Goal: Check status: Check status

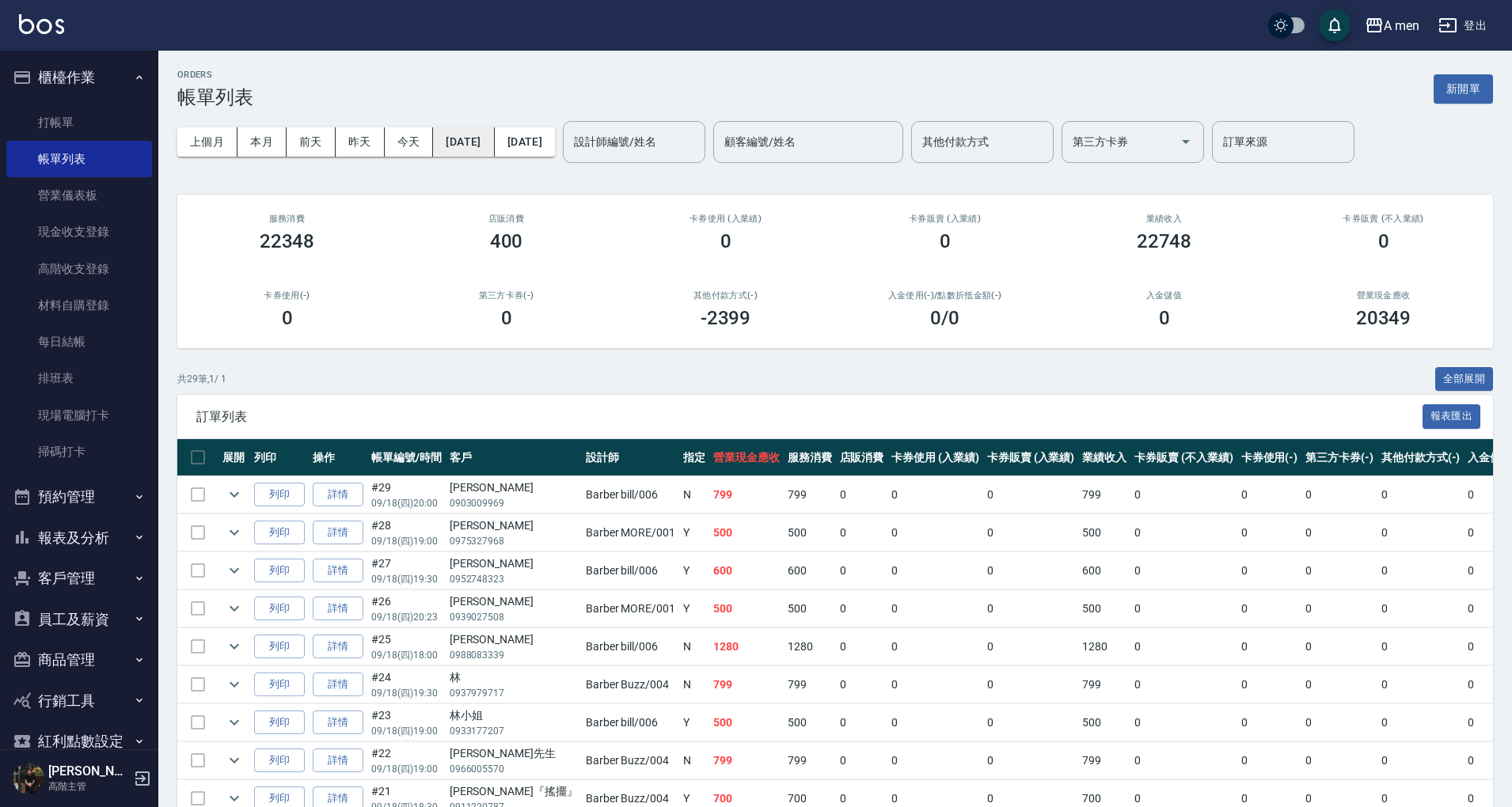
click at [494, 144] on button "2025/09/18" at bounding box center [463, 141] width 61 height 29
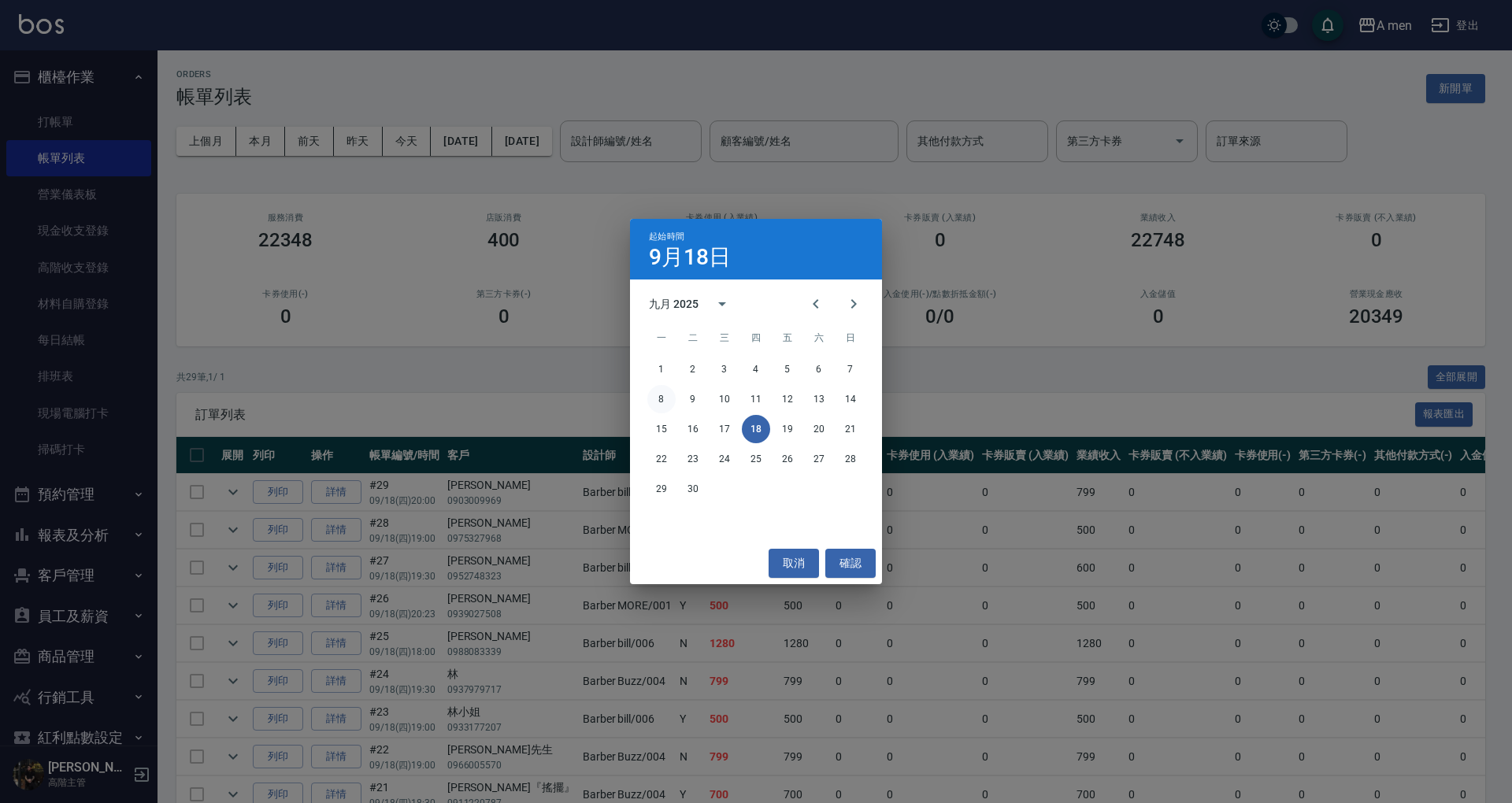
click at [666, 396] on button "8" at bounding box center [661, 399] width 28 height 28
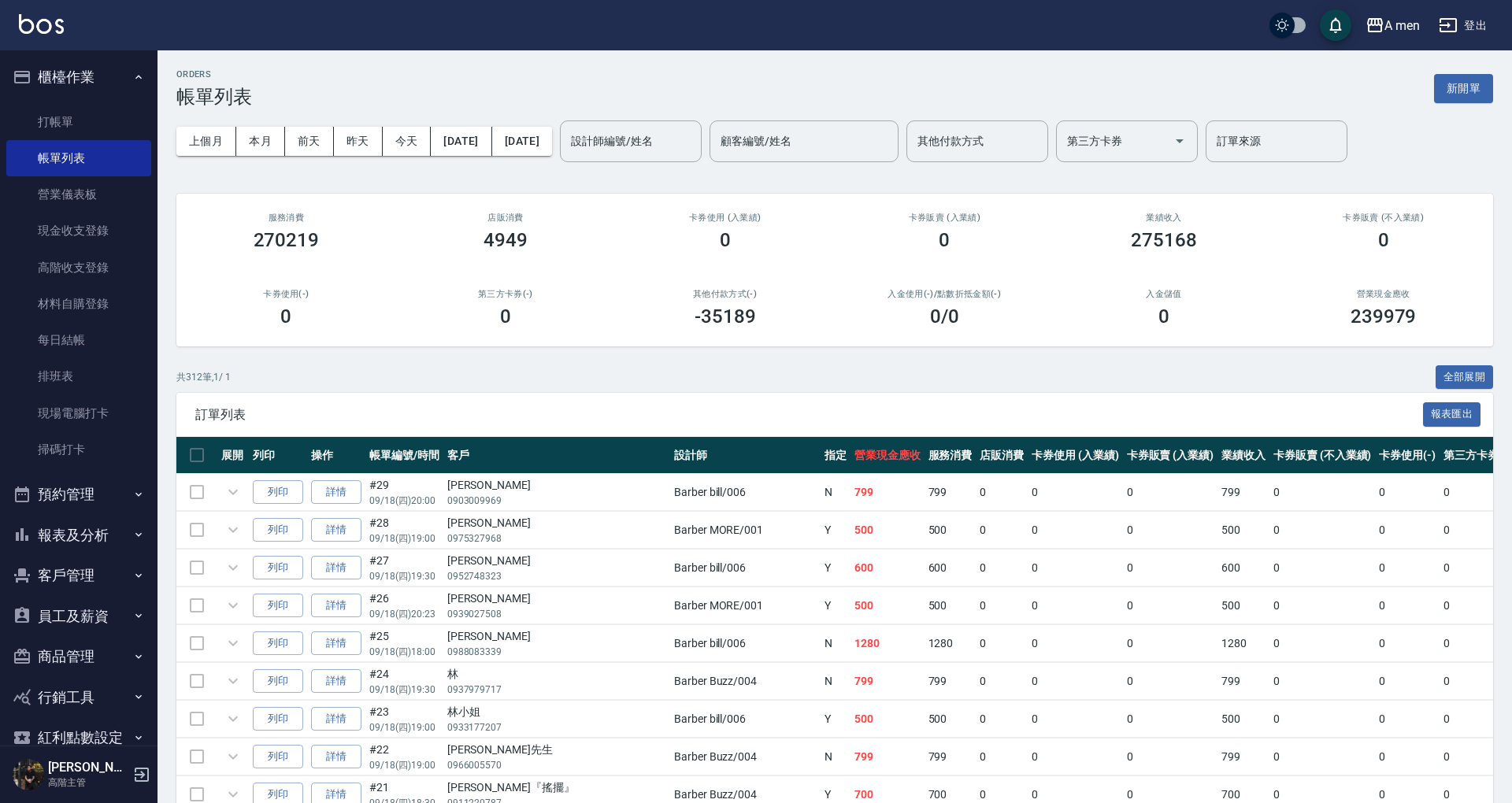
click at [562, 113] on div "上個月 本月 前天 昨天 今天 2025/09/08 2025/09/18 設計師編號/姓名 設計師編號/姓名 顧客編號/姓名 顧客編號/姓名 其他付款方式 …" at bounding box center [835, 142] width 1317 height 67
click at [552, 142] on button "2025/09/18" at bounding box center [522, 141] width 60 height 29
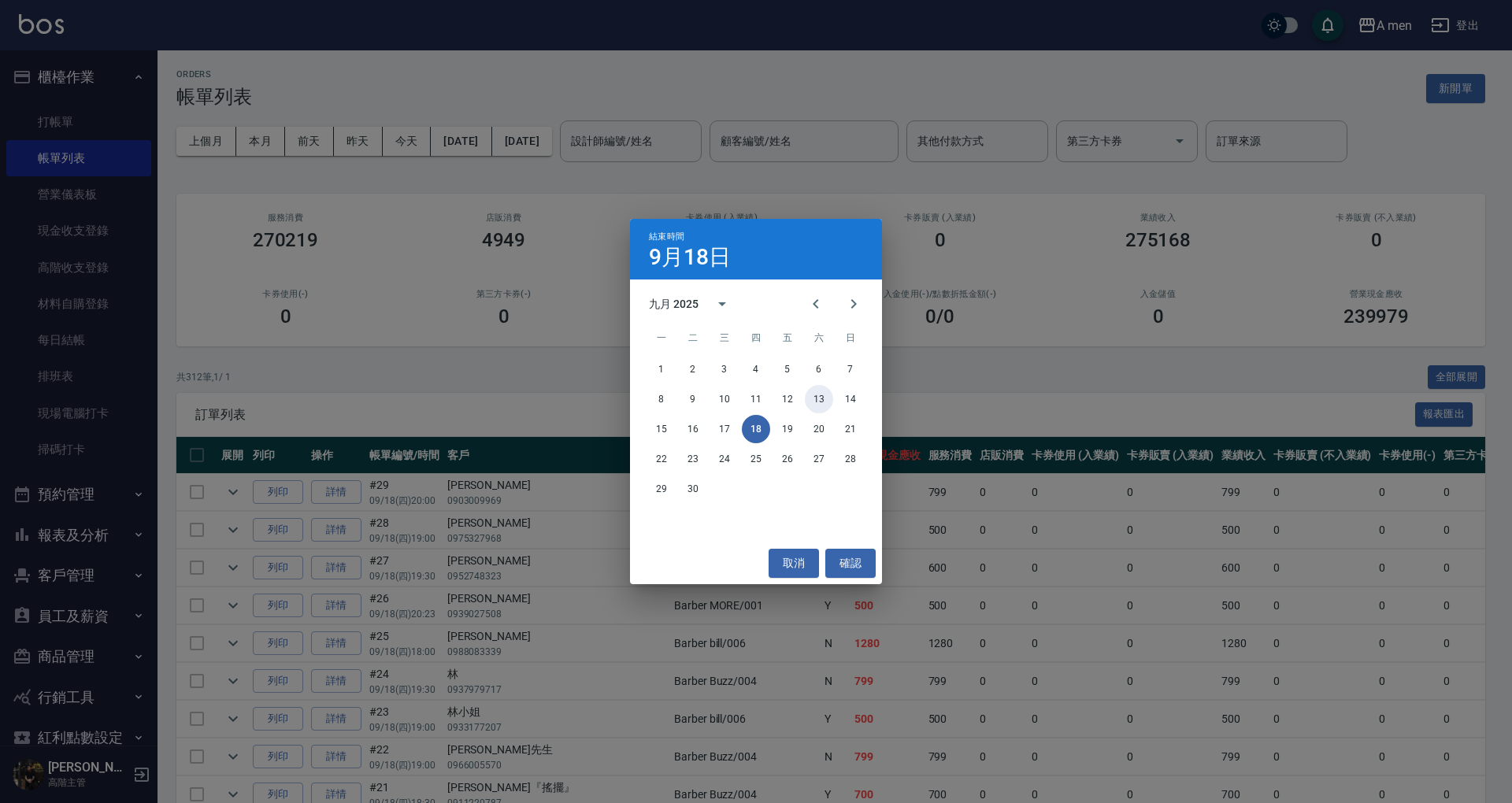
click at [826, 400] on button "13" at bounding box center [819, 399] width 28 height 28
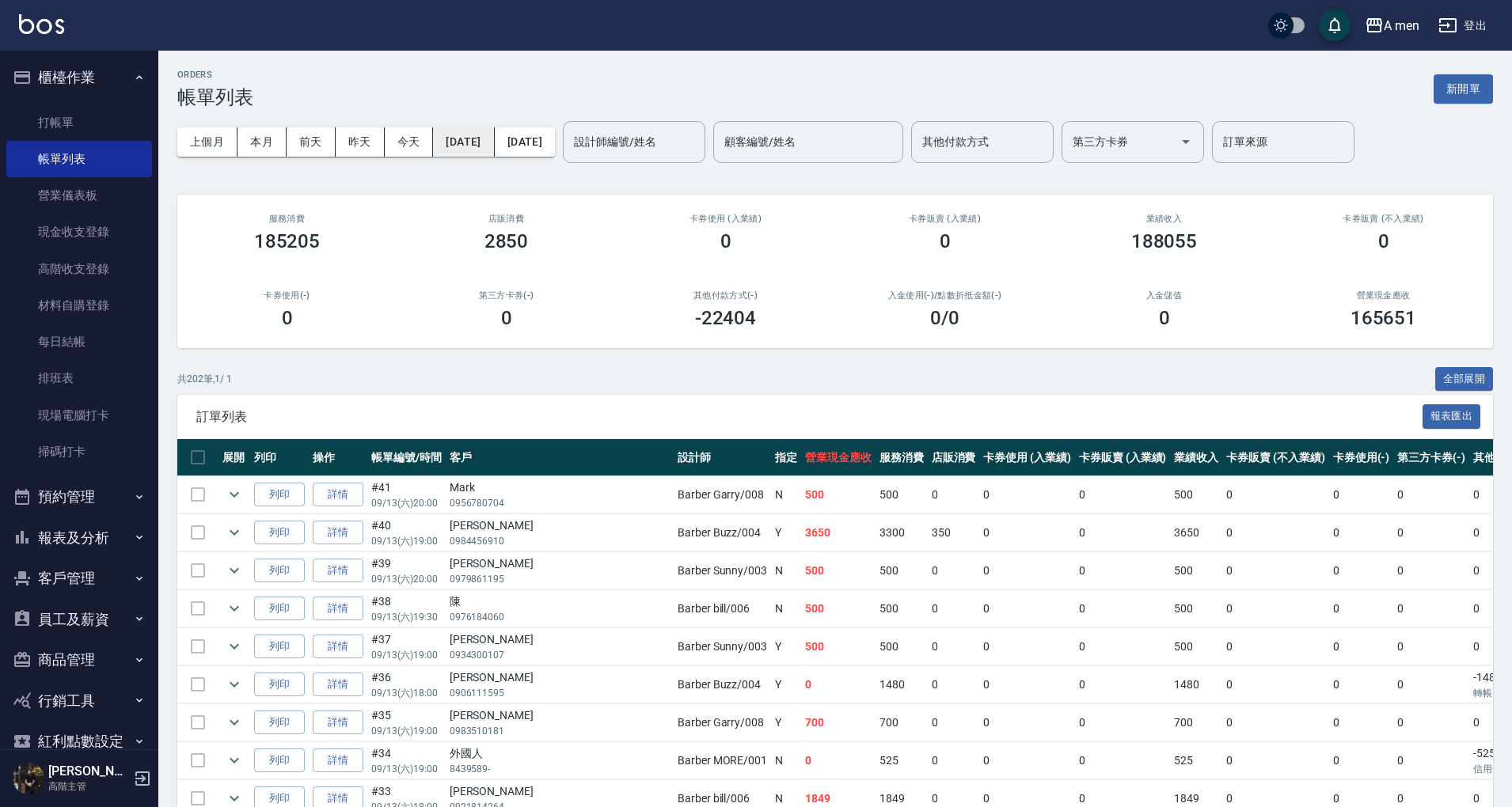
click at [460, 140] on button "[DATE]" at bounding box center [463, 141] width 61 height 29
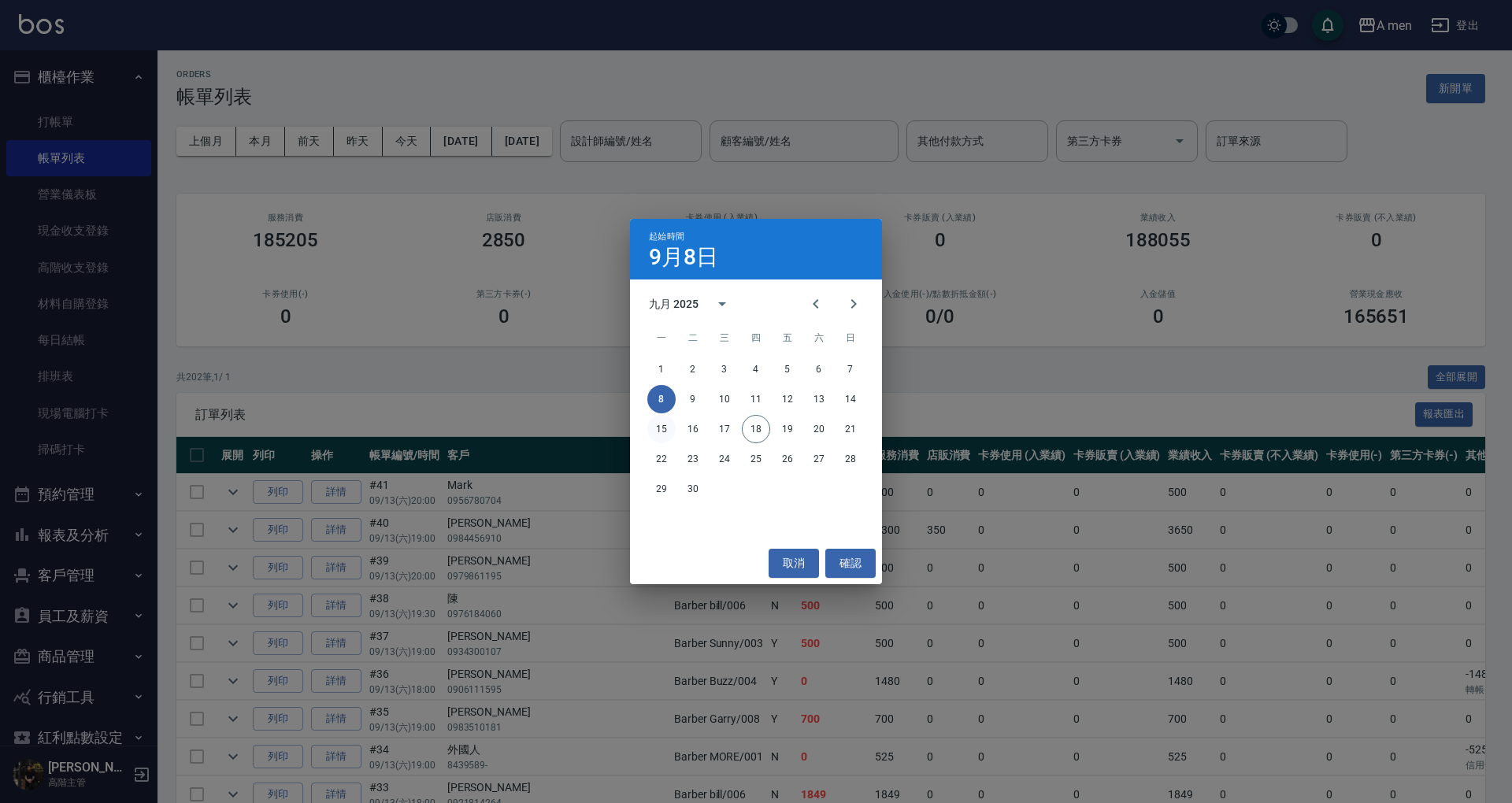
click at [665, 426] on button "15" at bounding box center [661, 429] width 28 height 28
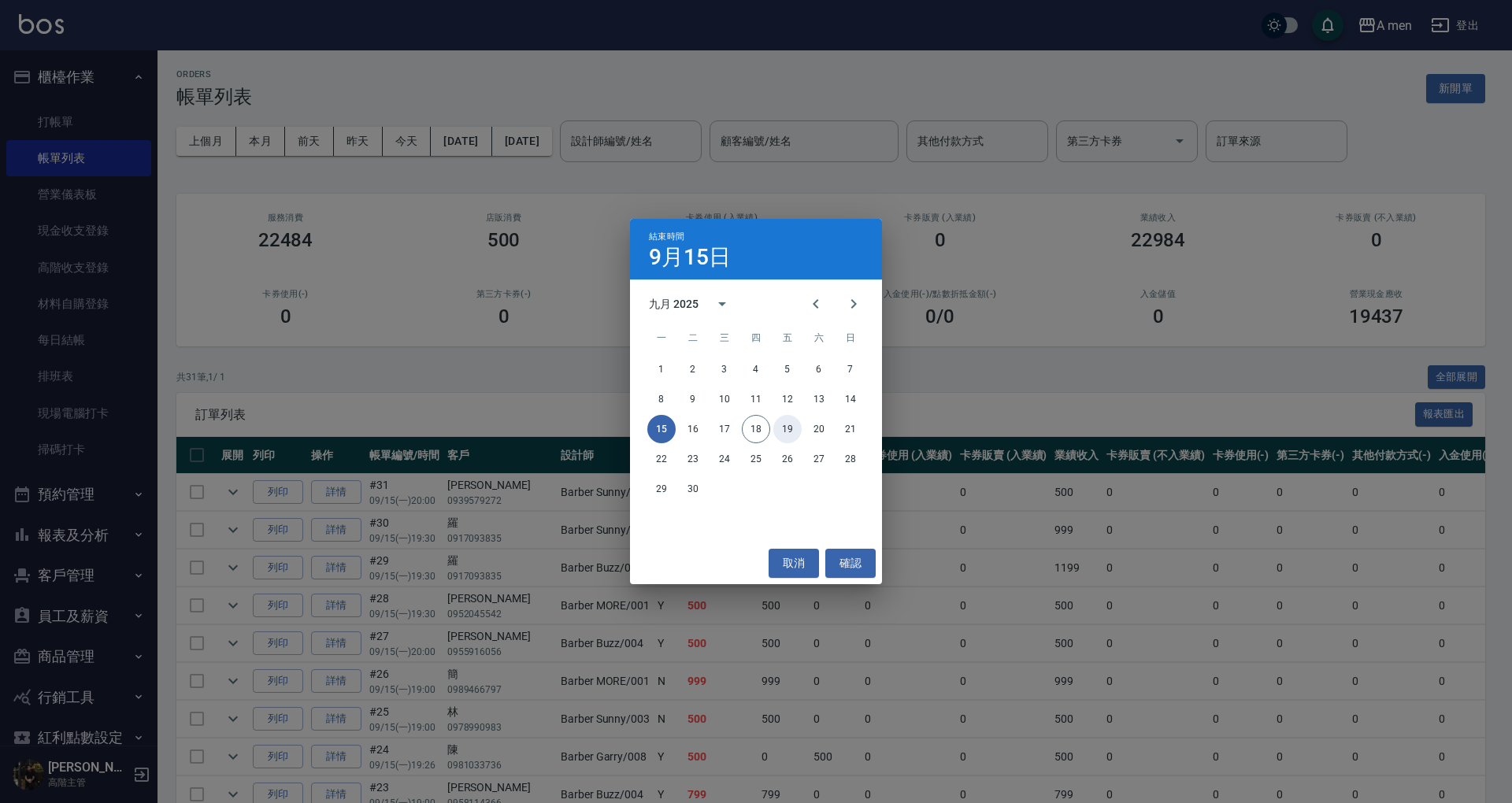
click at [785, 426] on button "19" at bounding box center [787, 429] width 28 height 28
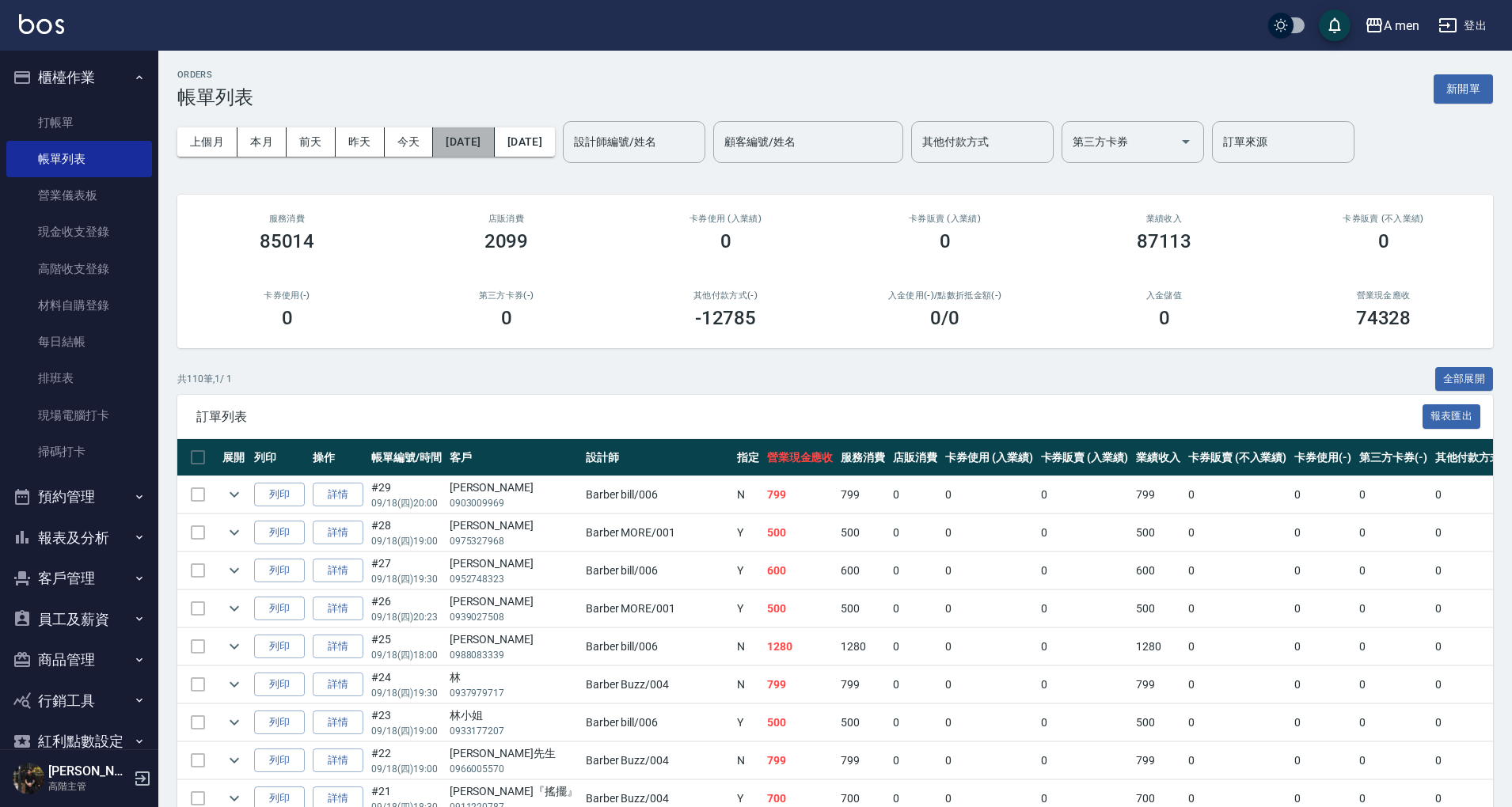
click at [481, 156] on button "2025/09/15" at bounding box center [463, 141] width 61 height 29
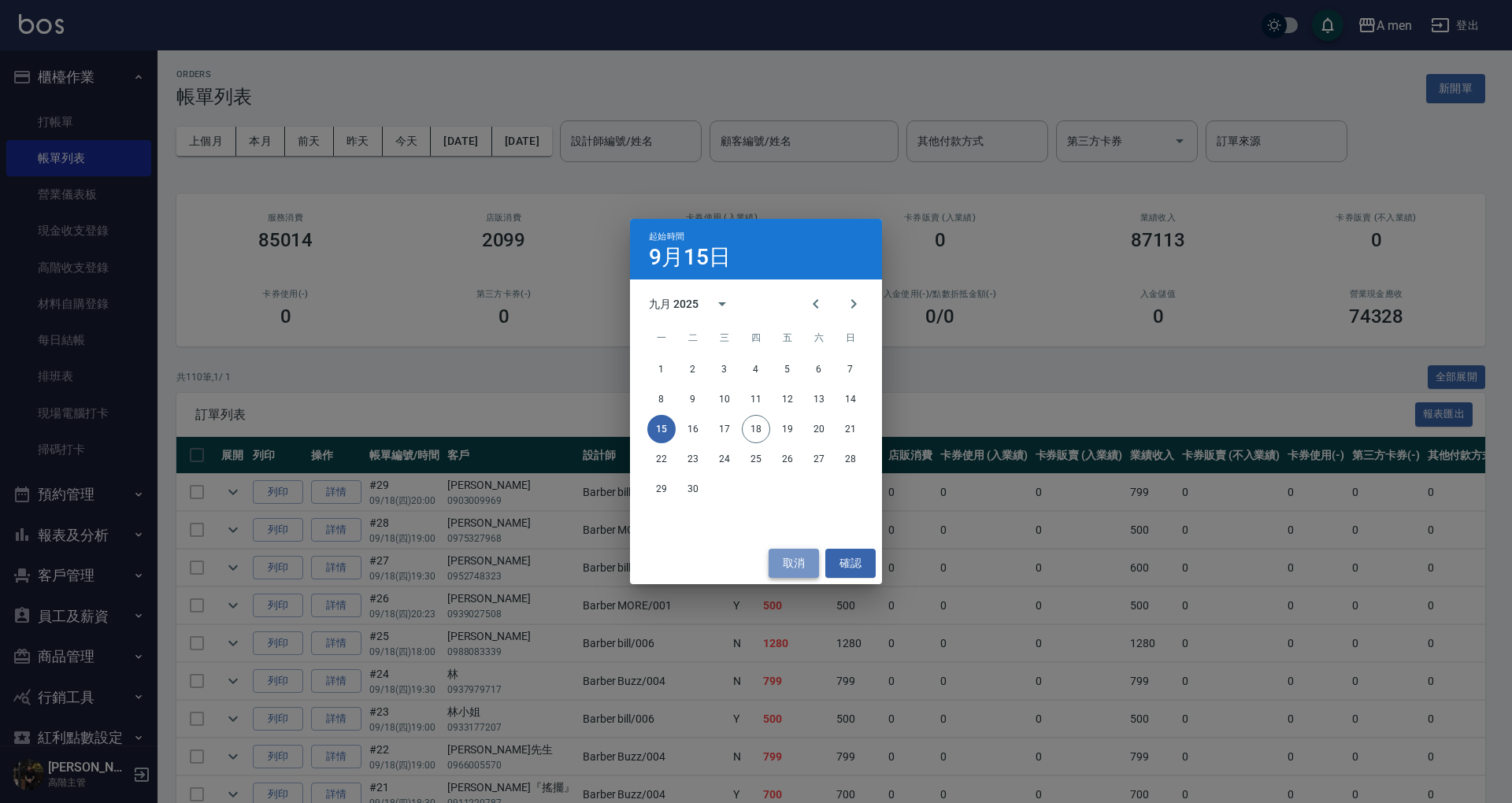
click at [795, 564] on button "取消" at bounding box center [793, 563] width 50 height 29
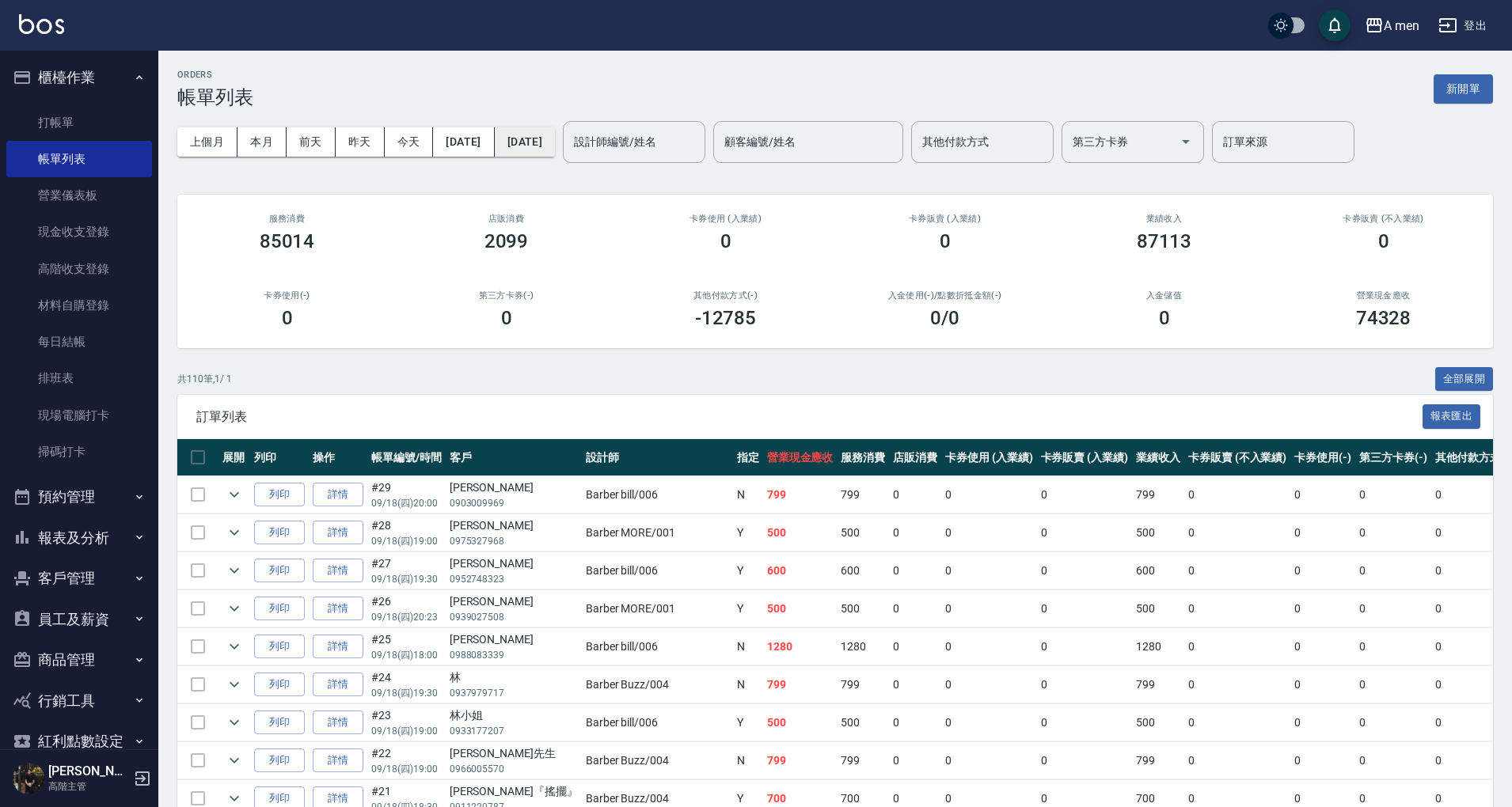
click at [555, 146] on button "2025/09/19" at bounding box center [525, 141] width 60 height 29
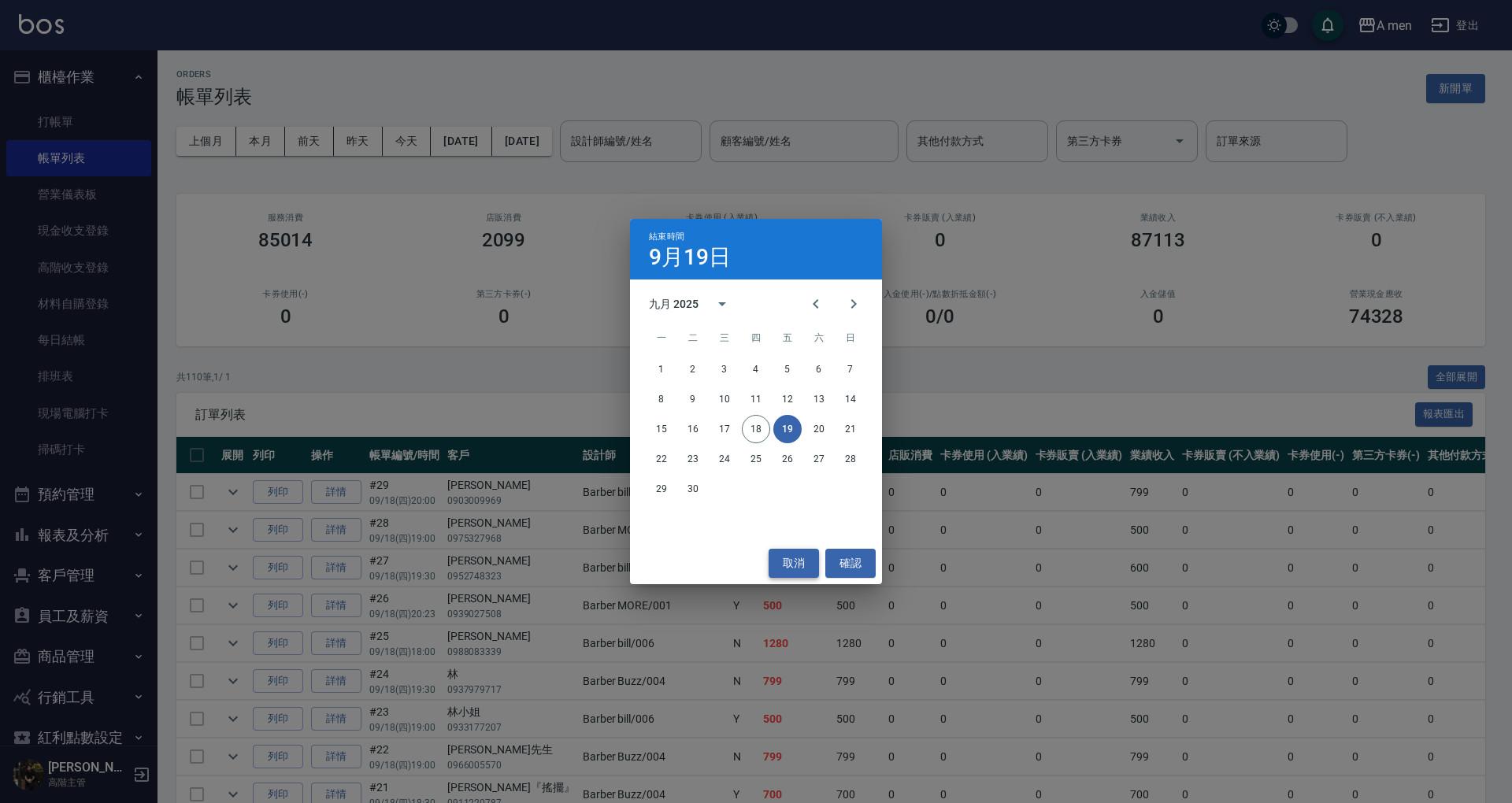
click at [788, 559] on button "取消" at bounding box center [793, 563] width 50 height 29
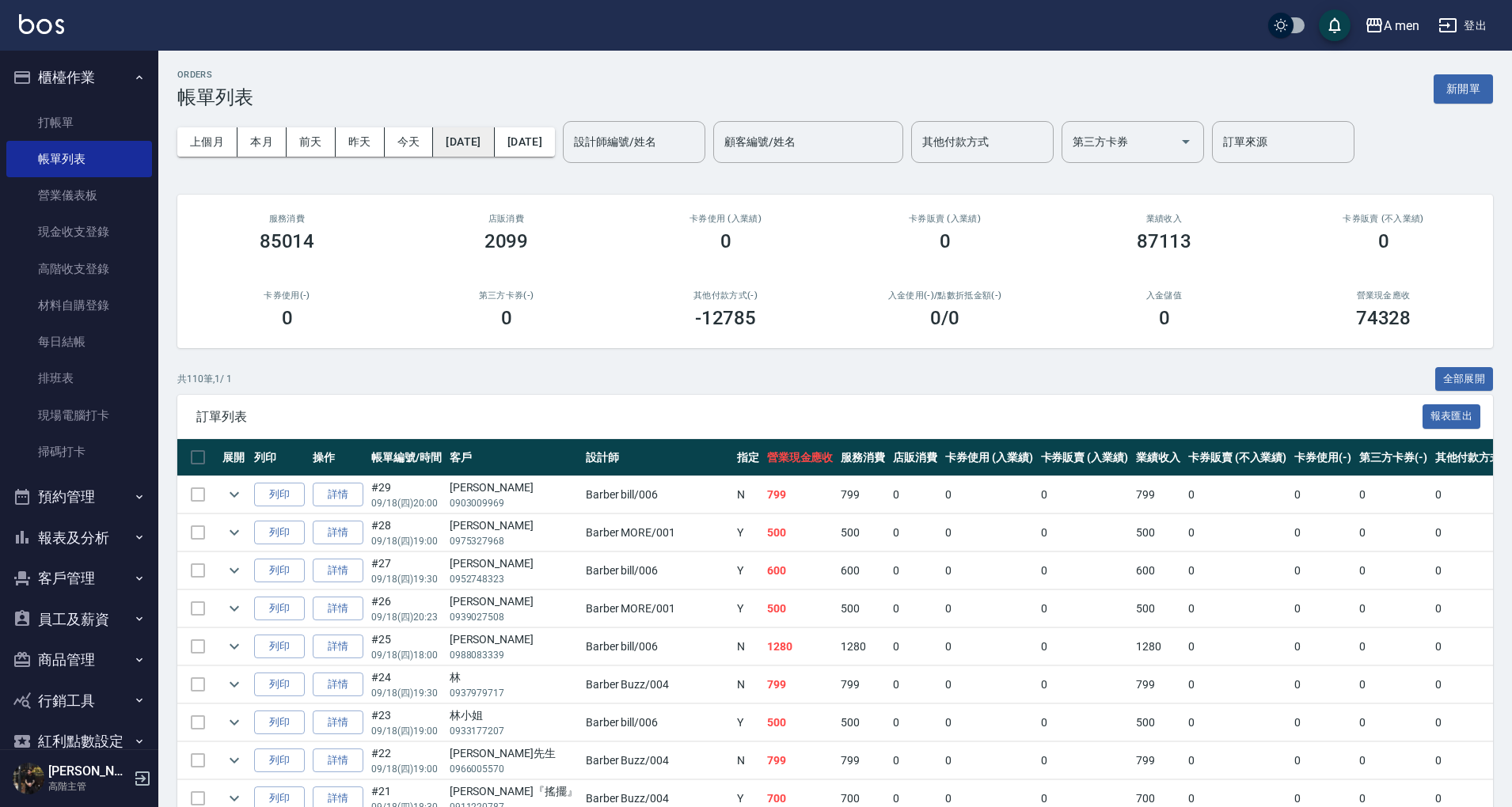
click at [476, 141] on button "2025/09/15" at bounding box center [463, 141] width 61 height 29
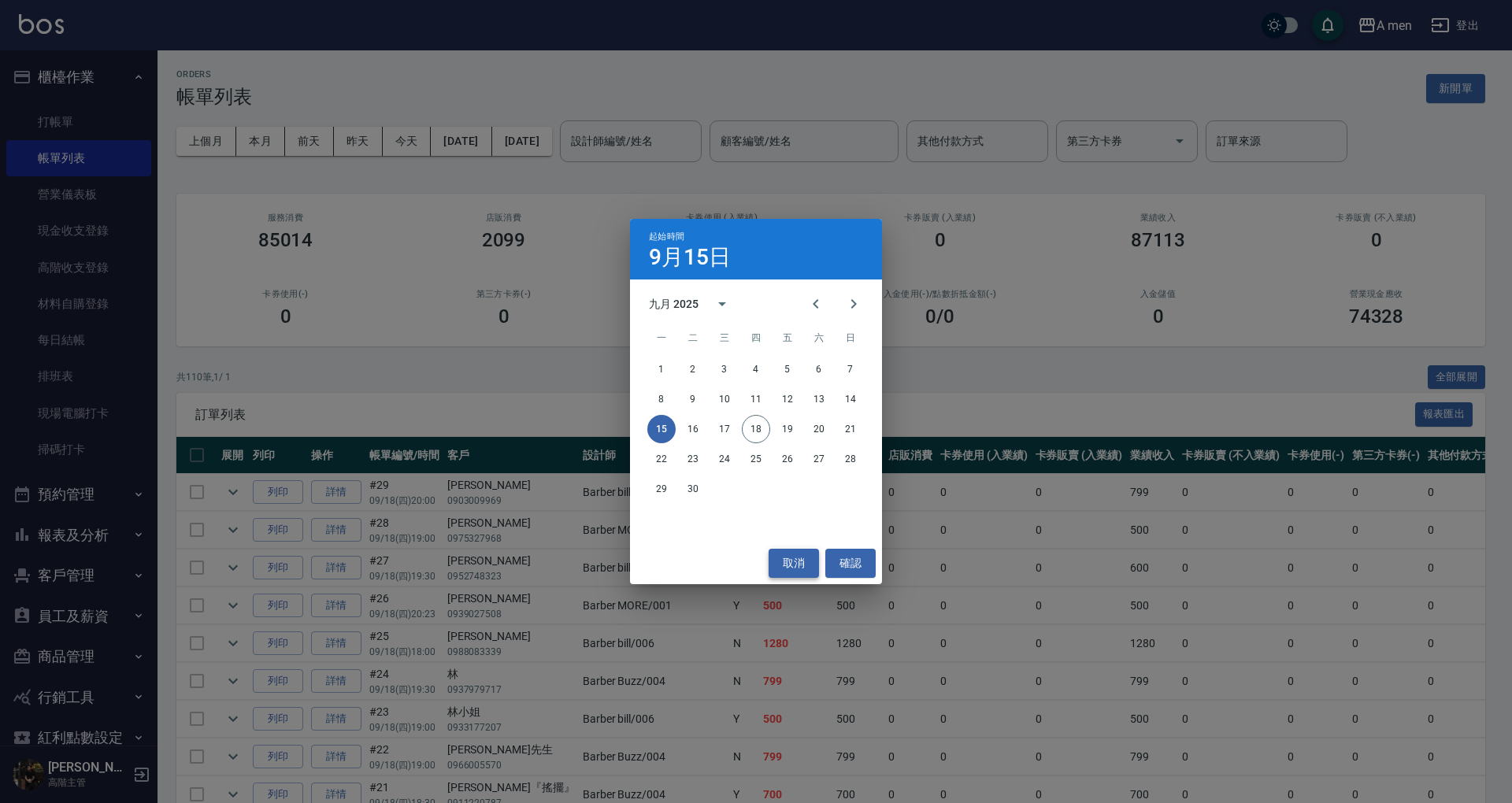
click at [778, 562] on button "取消" at bounding box center [793, 563] width 50 height 29
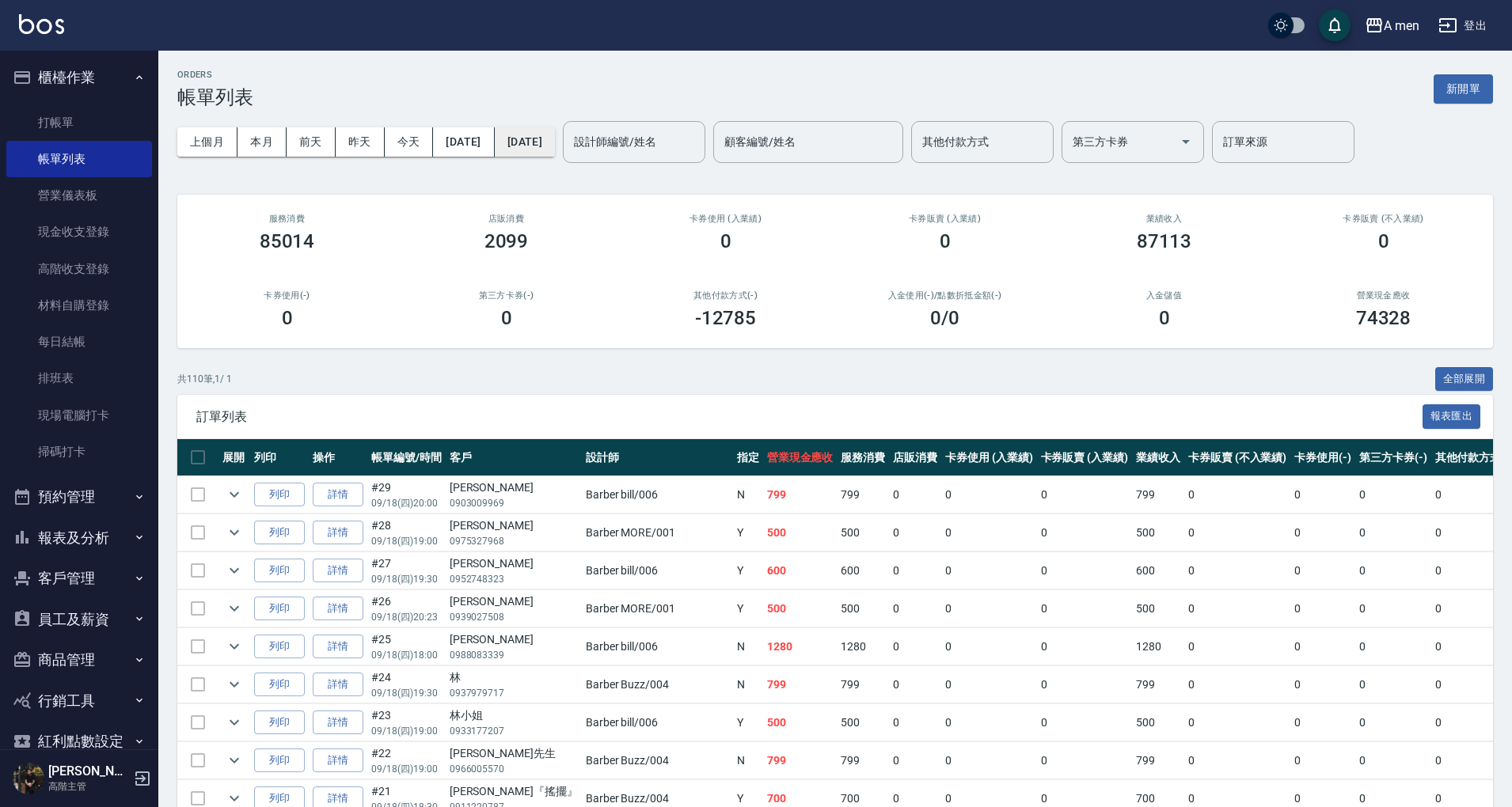
click at [550, 144] on button "2025/09/19" at bounding box center [525, 141] width 60 height 29
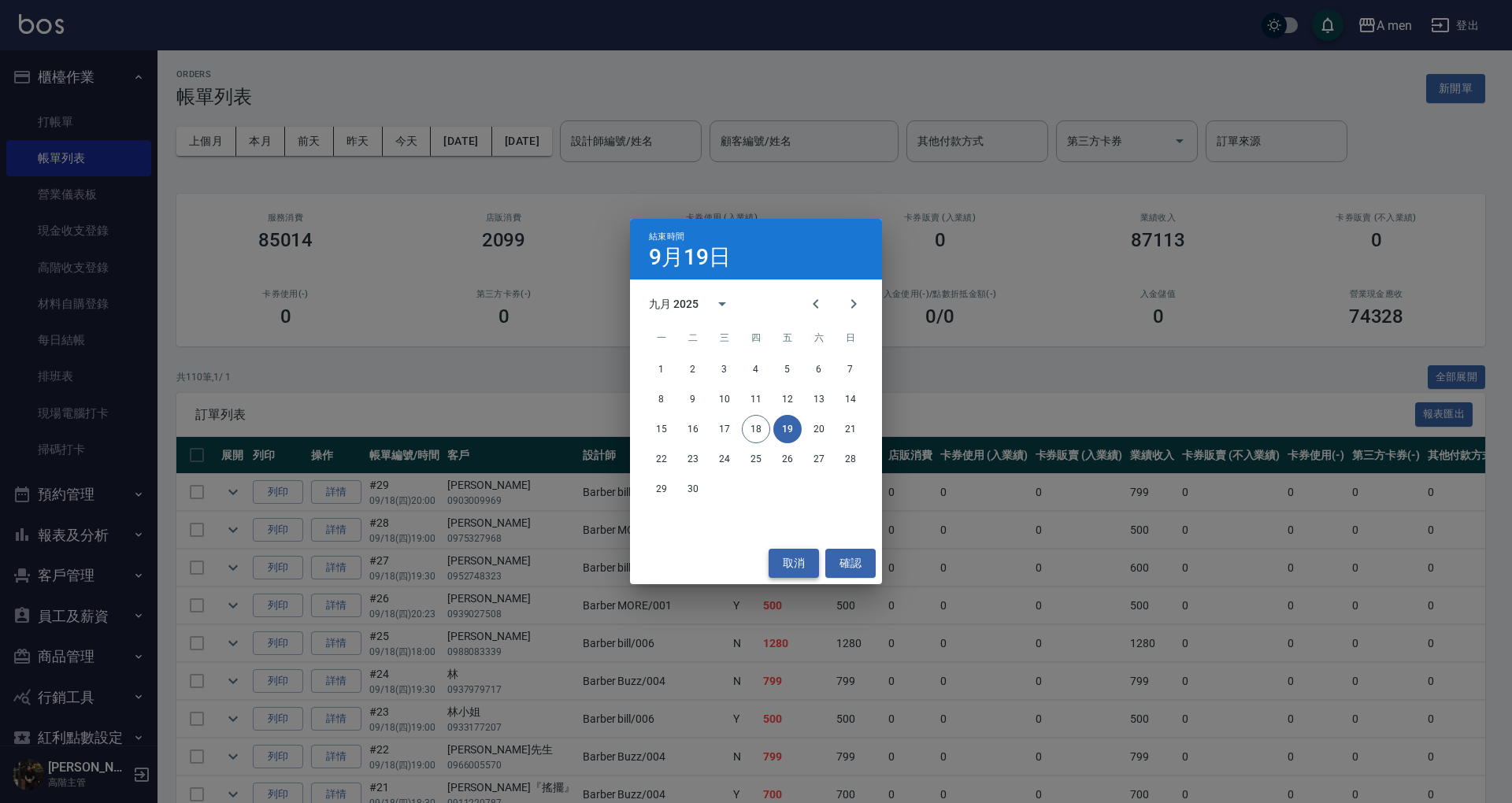
click at [799, 566] on button "取消" at bounding box center [793, 563] width 50 height 29
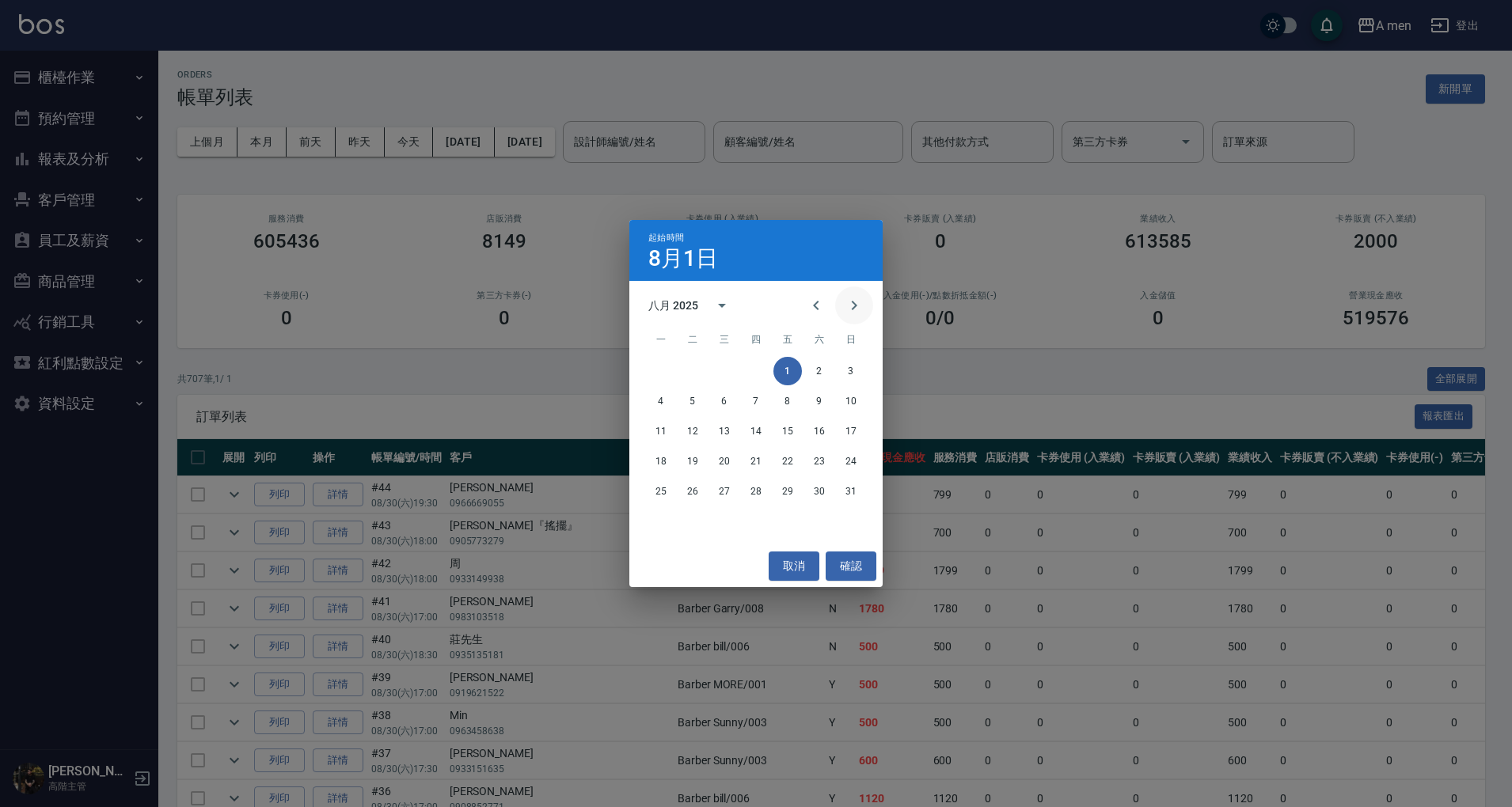
click at [860, 304] on icon "Next month" at bounding box center [854, 305] width 19 height 19
click at [667, 401] on button "8" at bounding box center [665, 401] width 28 height 28
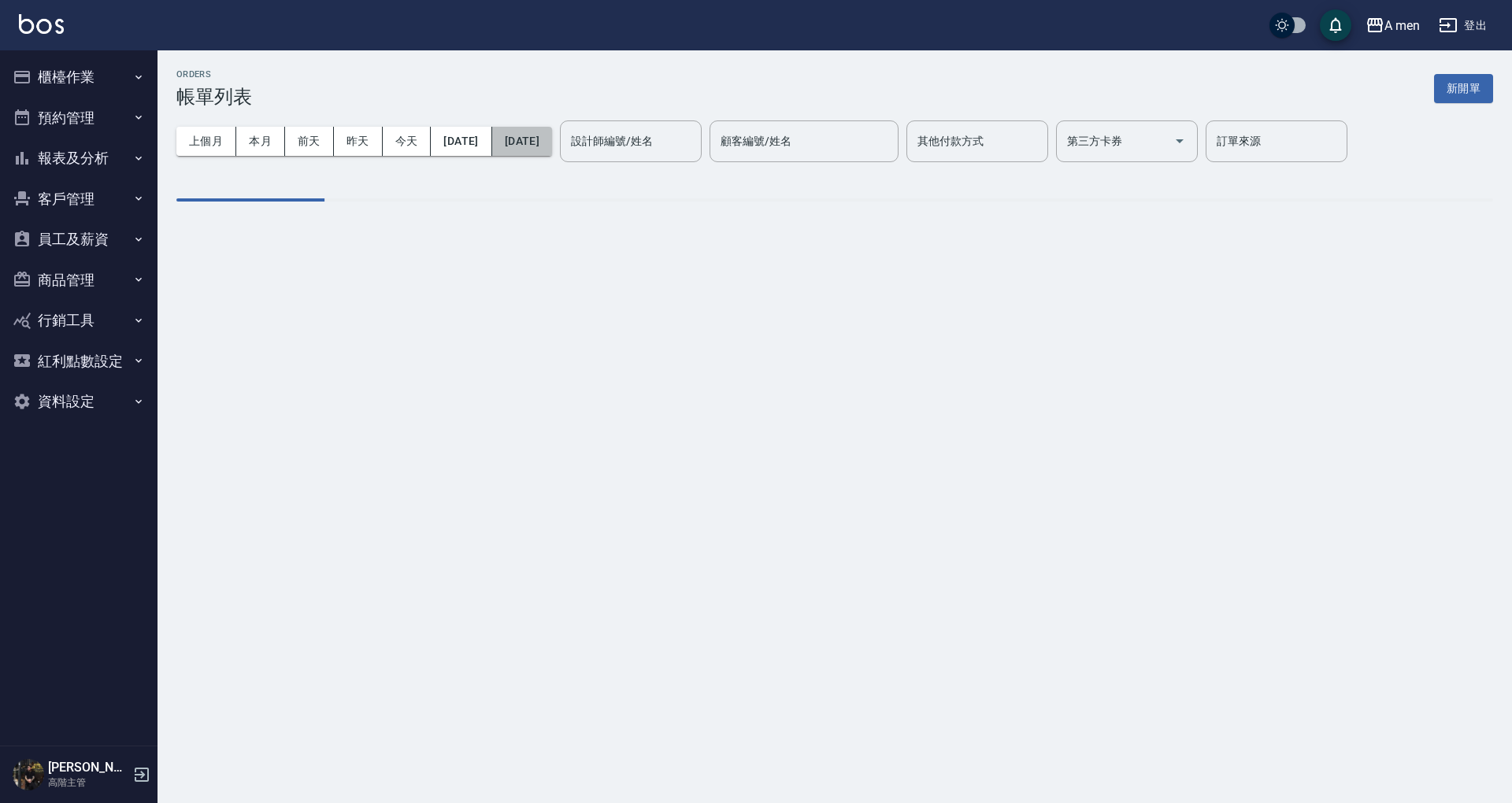
click at [552, 140] on button "[DATE]" at bounding box center [522, 141] width 60 height 29
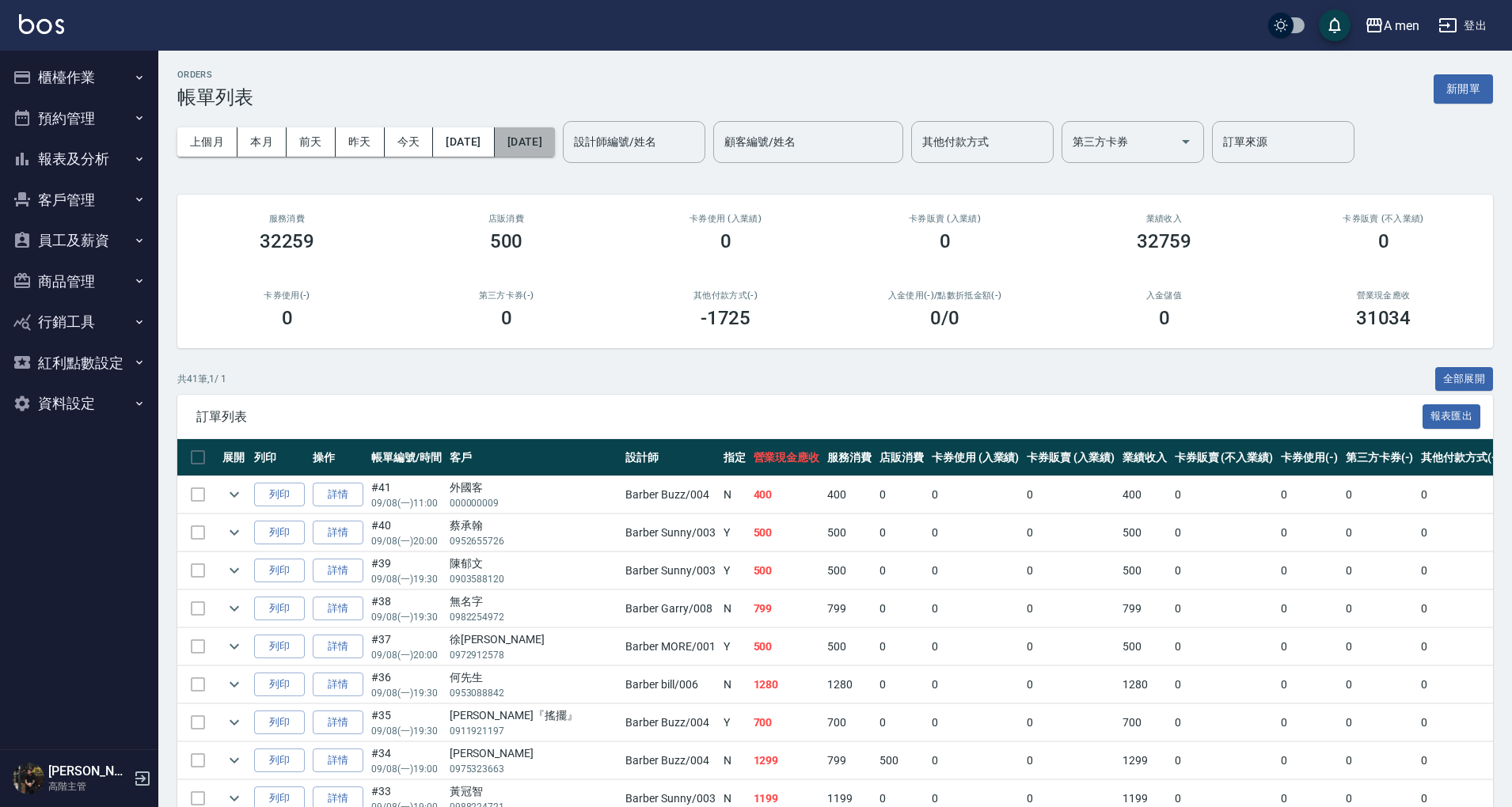
click at [555, 152] on button "[DATE]" at bounding box center [525, 141] width 60 height 29
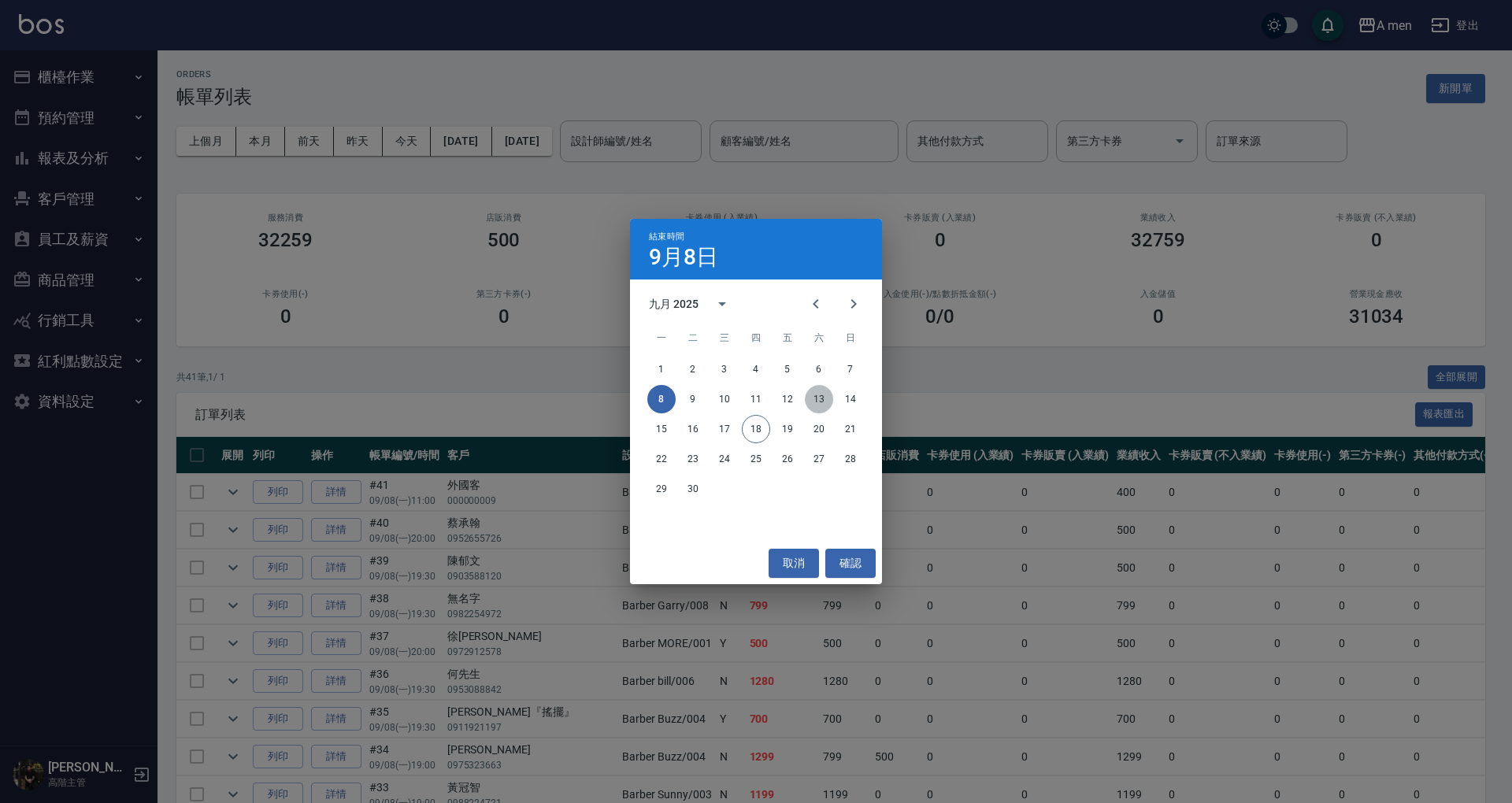
click at [818, 404] on button "13" at bounding box center [819, 399] width 28 height 28
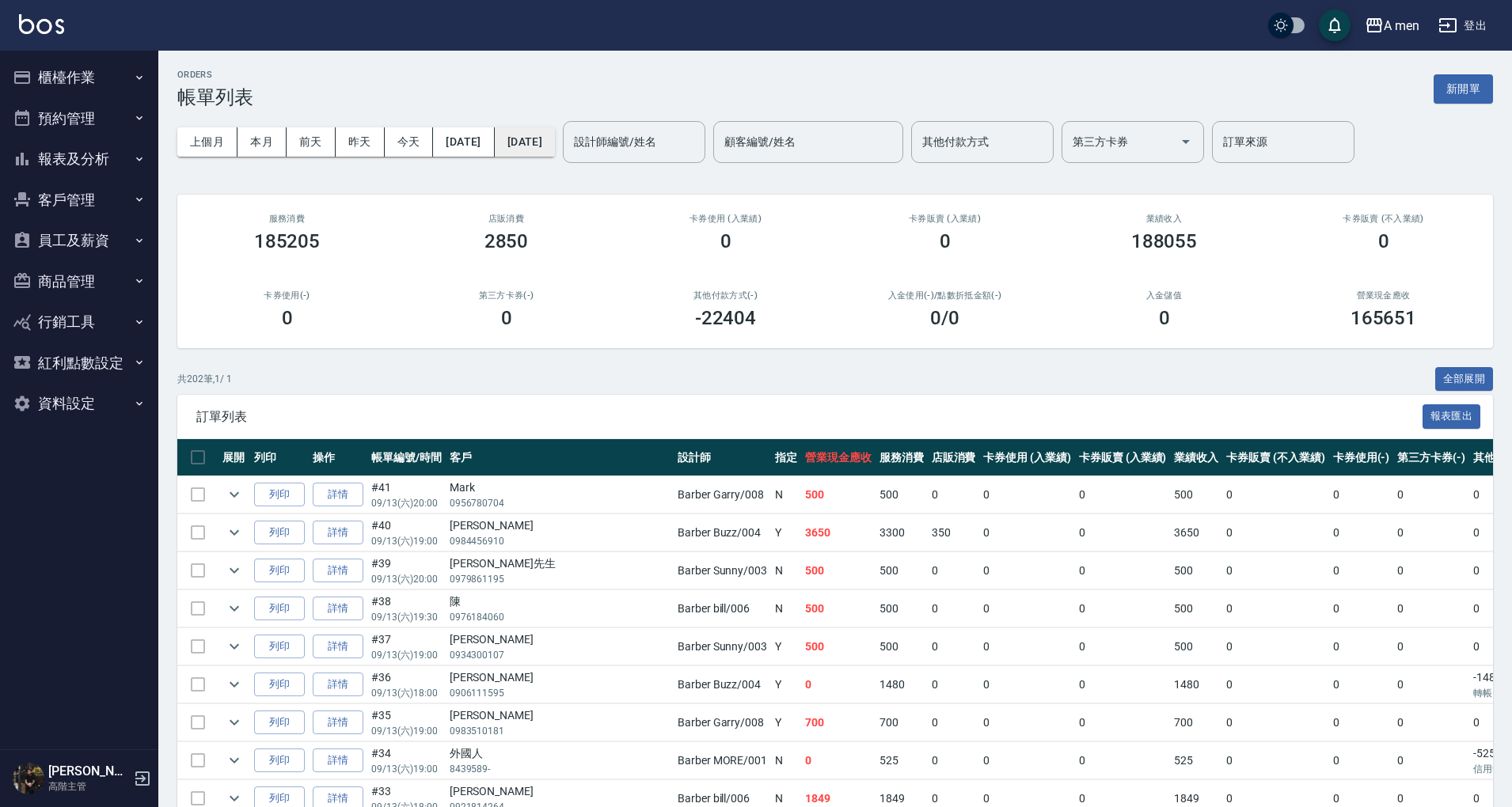
click at [555, 134] on button "[DATE]" at bounding box center [525, 141] width 60 height 29
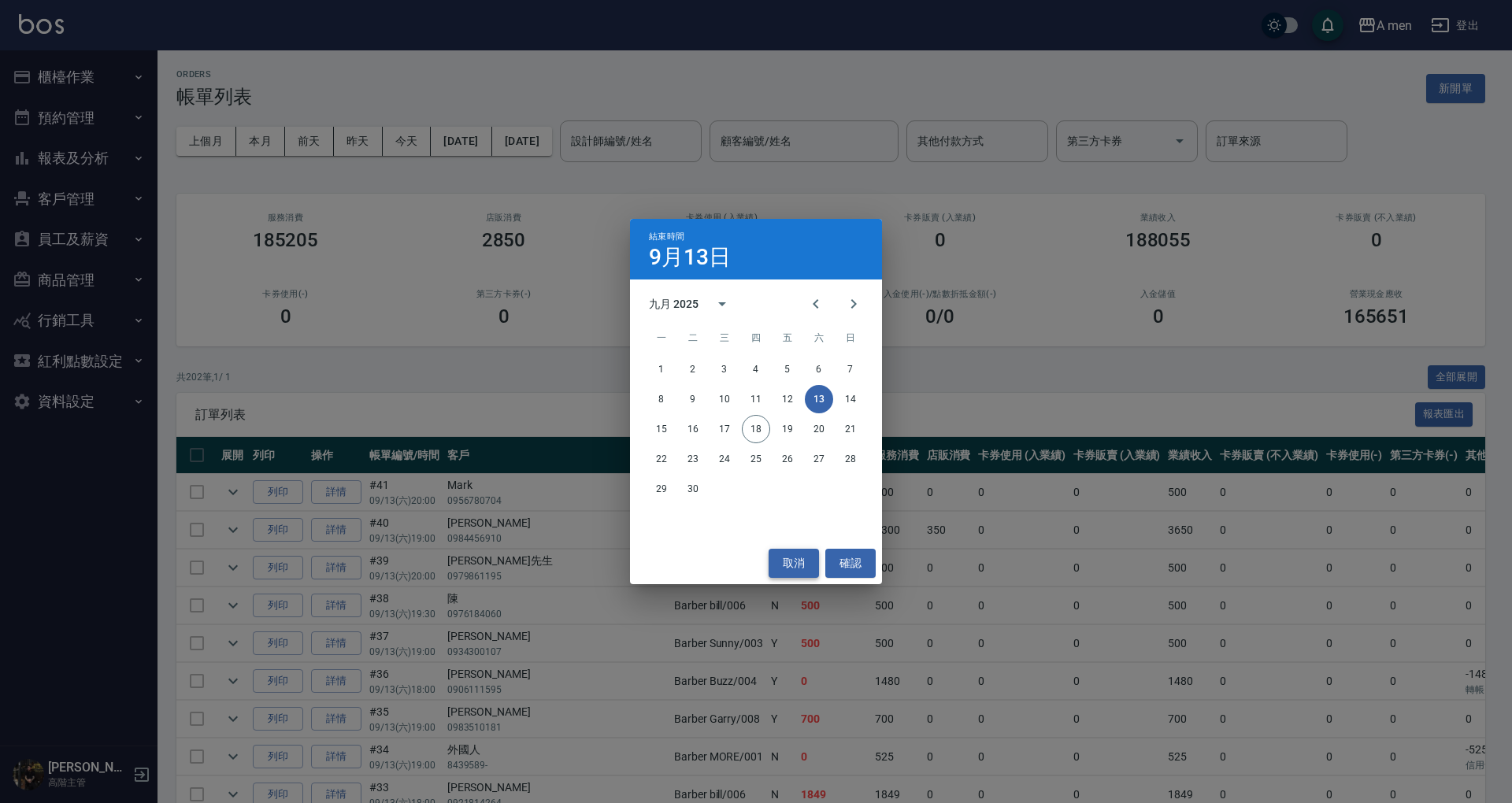
click at [800, 559] on button "取消" at bounding box center [793, 563] width 50 height 29
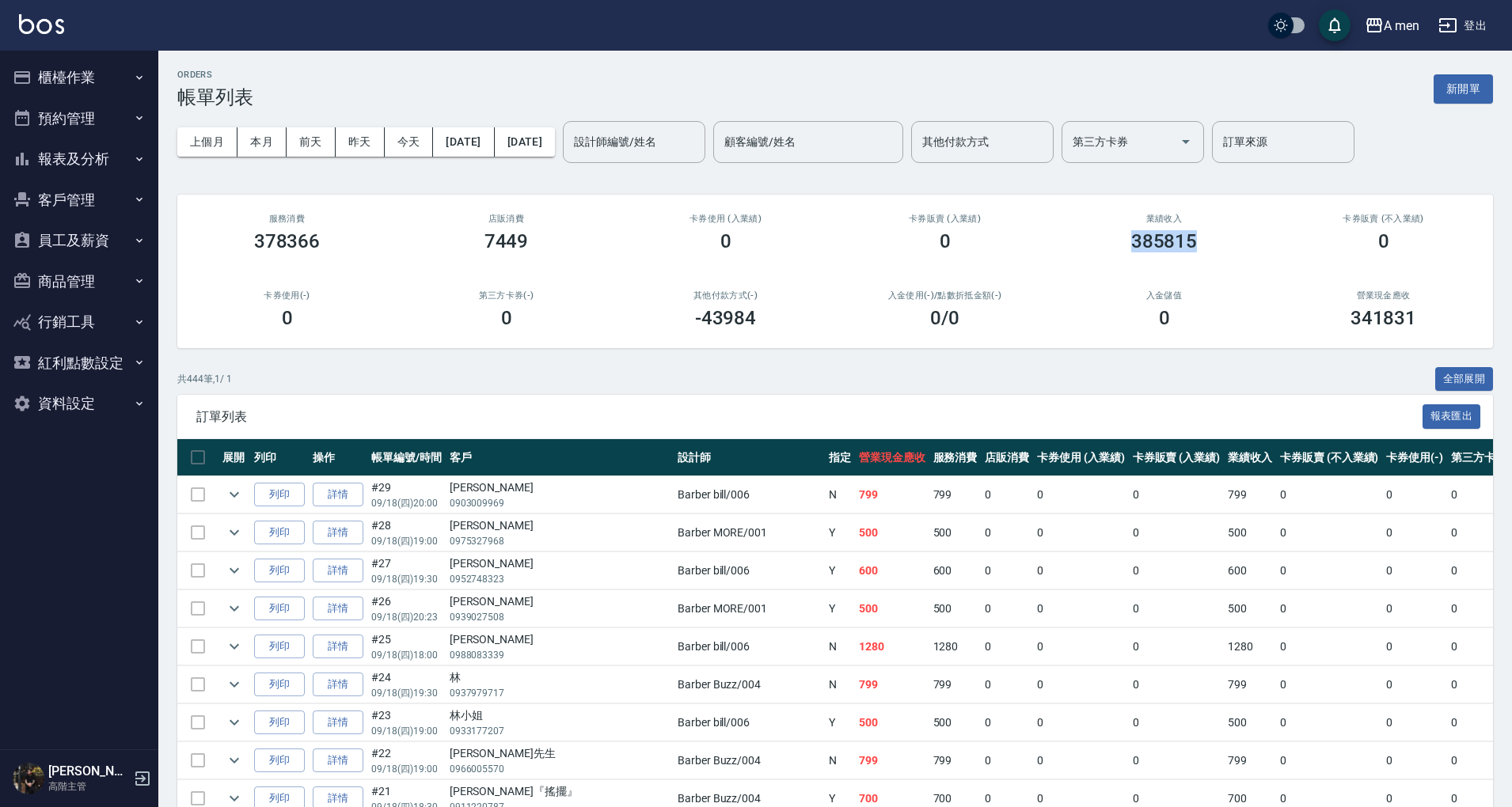
drag, startPoint x: 1133, startPoint y: 240, endPoint x: 1231, endPoint y: 242, distance: 98.0
click at [1231, 242] on div "385815" at bounding box center [1164, 241] width 181 height 22
